Goal: Task Accomplishment & Management: Complete application form

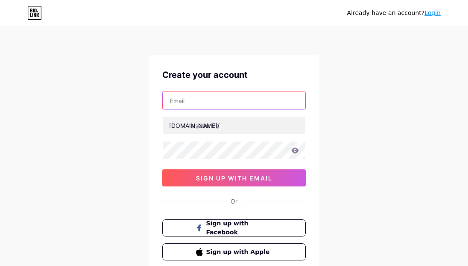
click at [228, 93] on input "text" at bounding box center [234, 100] width 143 height 17
paste input "AO7706979@GMAIL.COM"
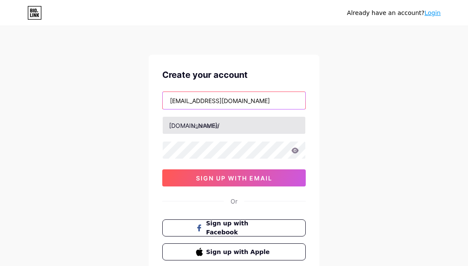
type input "AO7706979@GMAIL.COM"
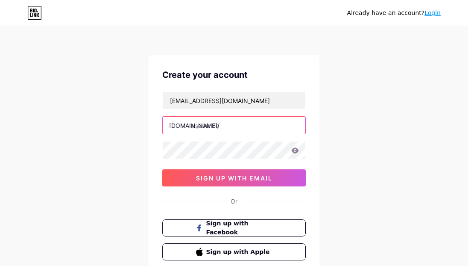
click at [231, 126] on input "text" at bounding box center [234, 125] width 143 height 17
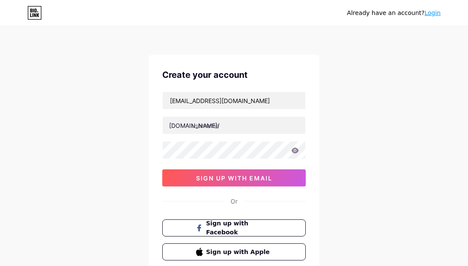
click at [293, 150] on icon at bounding box center [295, 150] width 7 height 6
click at [297, 150] on icon at bounding box center [295, 150] width 7 height 6
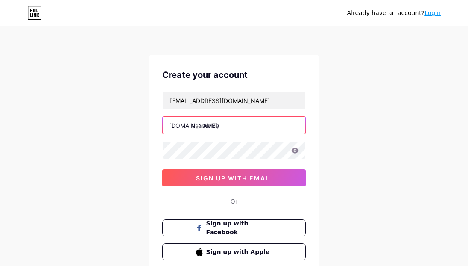
click at [232, 127] on input "text" at bounding box center [234, 125] width 143 height 17
type input "h"
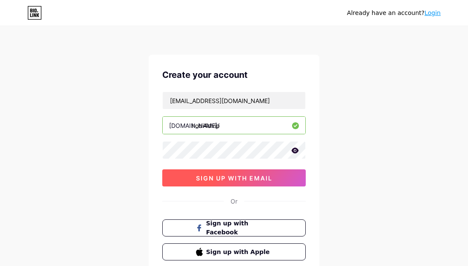
type input "hobi4dvip"
click at [270, 179] on span "sign up with email" at bounding box center [234, 177] width 76 height 7
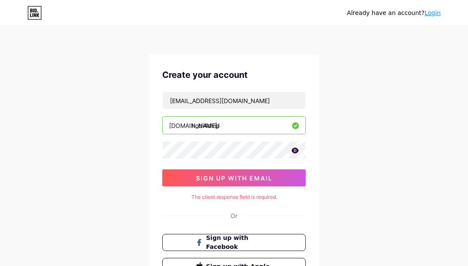
click at [294, 148] on icon at bounding box center [295, 150] width 7 height 6
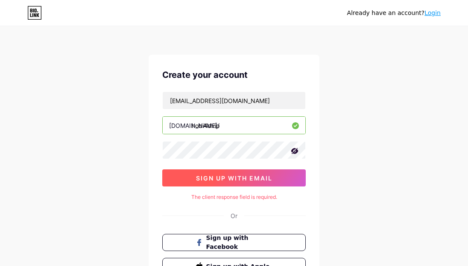
click at [216, 176] on span "sign up with email" at bounding box center [234, 177] width 76 height 7
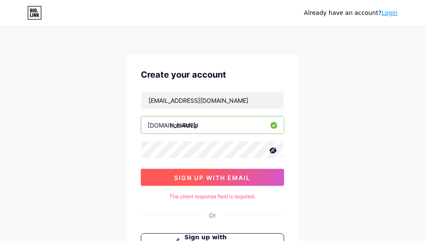
click at [195, 172] on button "sign up with email" at bounding box center [213, 177] width 144 height 17
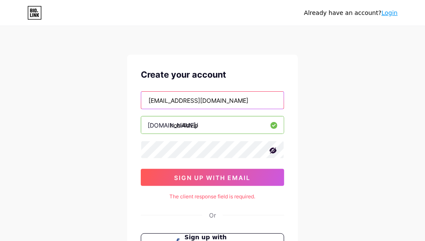
click at [248, 96] on input "AO7706979@GMAIL.COM" at bounding box center [212, 100] width 143 height 17
paste input "wes.warren.199@radiant-flow.org"
type input "wes.warren.199@radiant-flow.org"
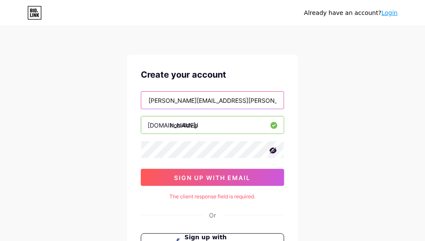
click at [185, 99] on input "wes.warren.199@radiant-flow.org" at bounding box center [212, 100] width 143 height 17
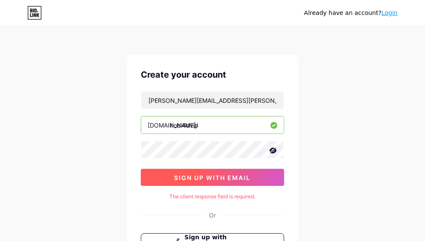
click at [237, 174] on span "sign up with email" at bounding box center [213, 177] width 76 height 7
